Goal: Find specific page/section: Find specific page/section

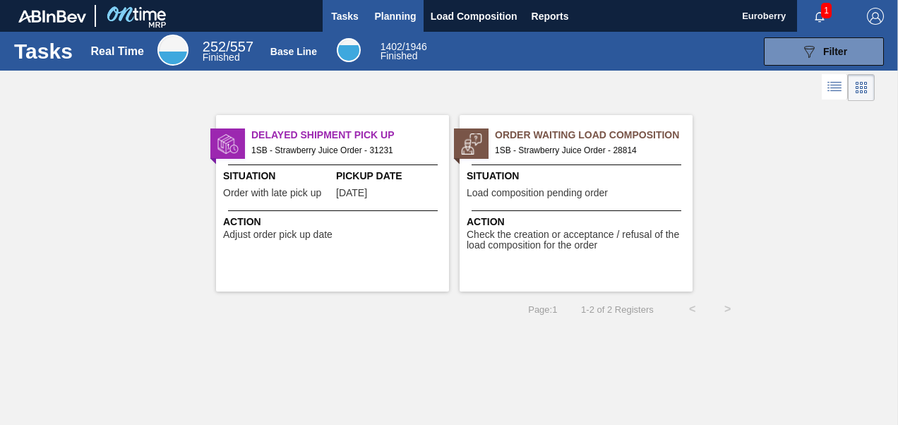
click at [381, 18] on span "Planning" at bounding box center [396, 16] width 42 height 17
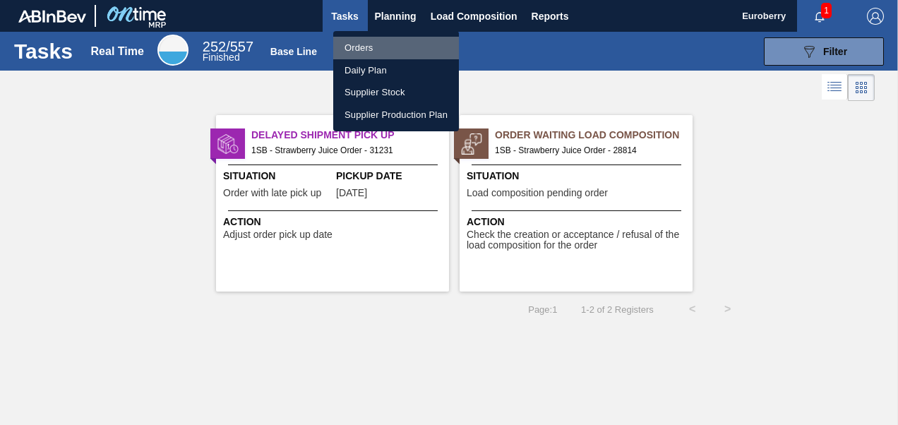
click at [374, 47] on li "Orders" at bounding box center [396, 48] width 126 height 23
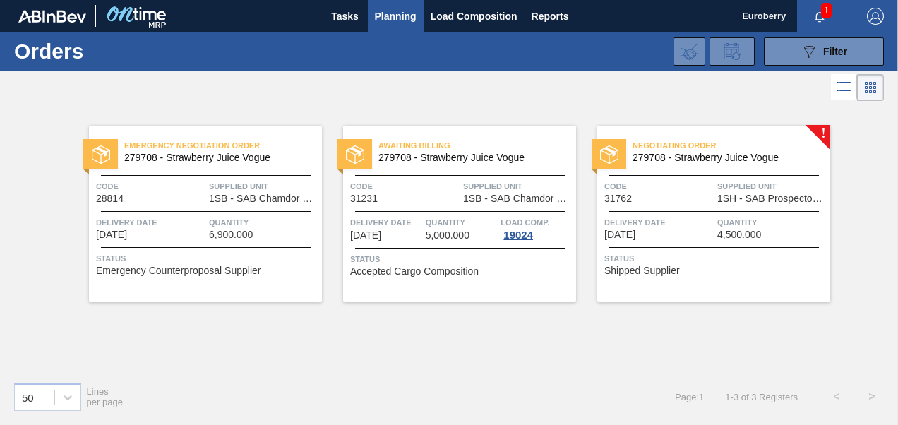
click at [41, 230] on div "Emergency Negotiation Order 279708 - Strawberry Juice Vogue Code 28814 Supplied…" at bounding box center [449, 238] width 898 height 266
click at [612, 149] on img at bounding box center [609, 155] width 18 height 18
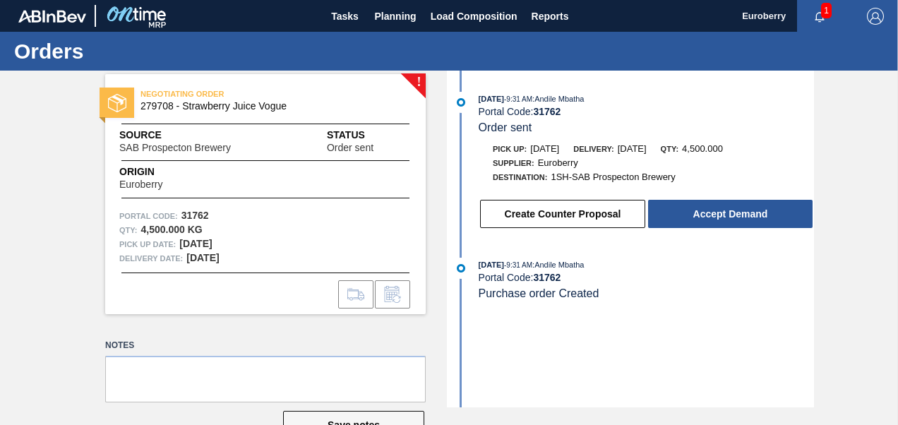
click at [814, 197] on div "! NEGOTIATING ORDER 279708 - Strawberry Juice Vogue Source SAB Prospecton Brewe…" at bounding box center [449, 239] width 898 height 337
